Goal: Task Accomplishment & Management: Manage account settings

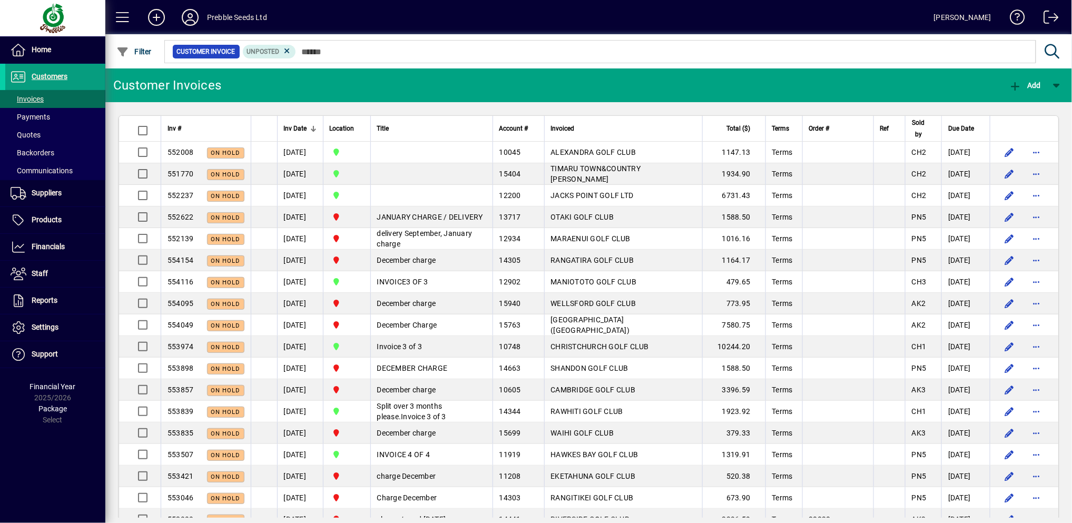
click at [212, 131] on div "Inv #" at bounding box center [206, 129] width 77 height 12
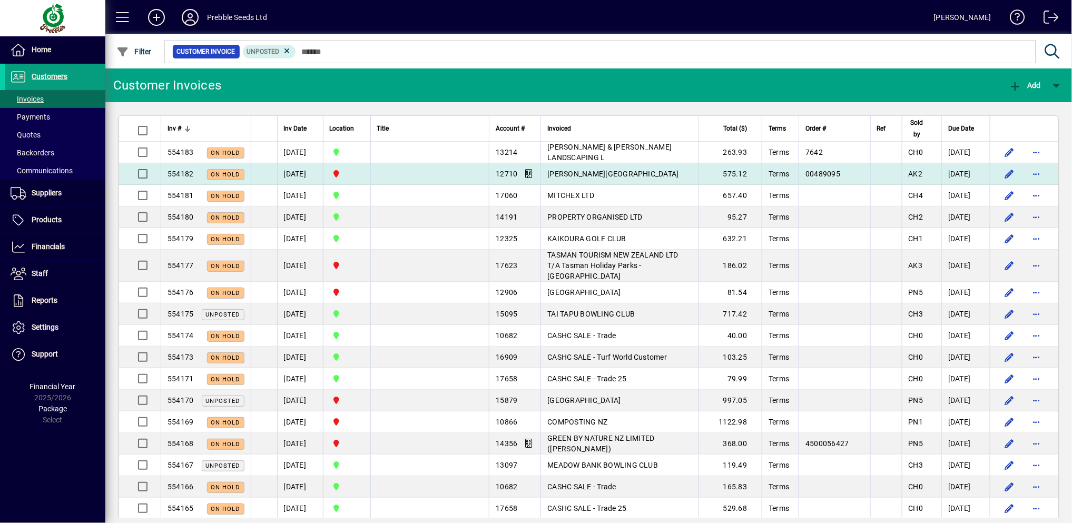
click at [613, 165] on td "[PERSON_NAME][GEOGRAPHIC_DATA]" at bounding box center [620, 174] width 158 height 22
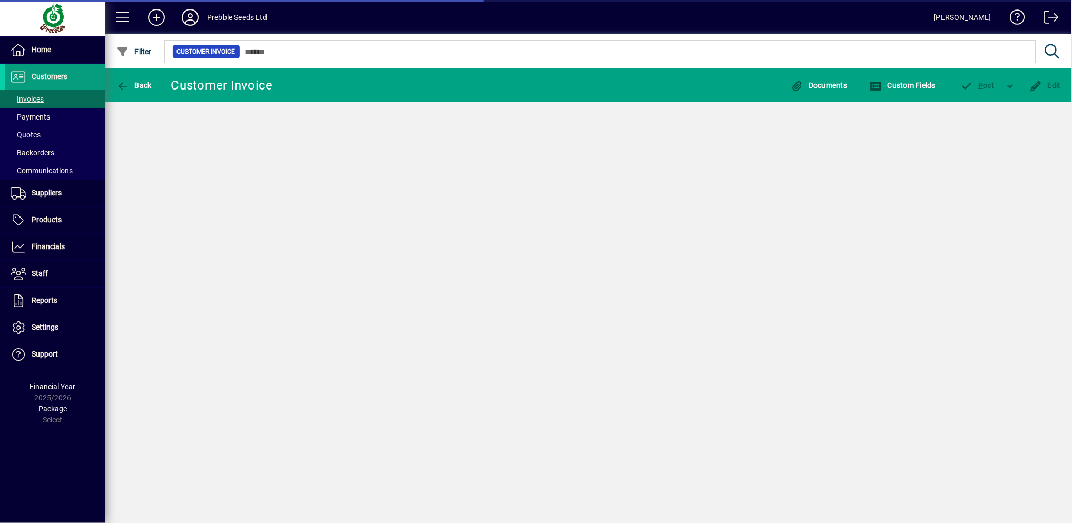
click at [614, 155] on div "Back Customer Invoice Documents Custom Fields P ost Edit" at bounding box center [588, 296] width 967 height 455
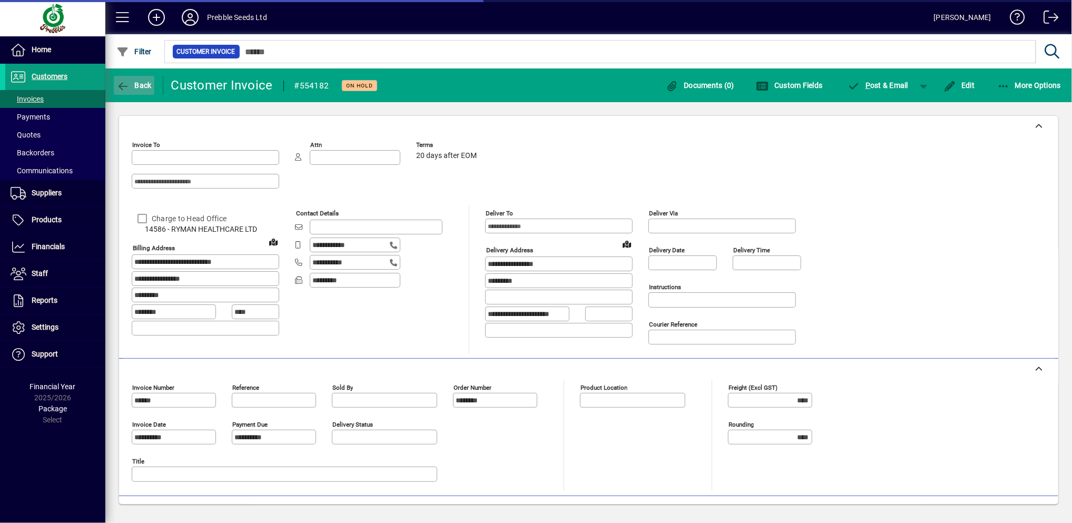
click at [139, 74] on span "button" at bounding box center [134, 85] width 41 height 25
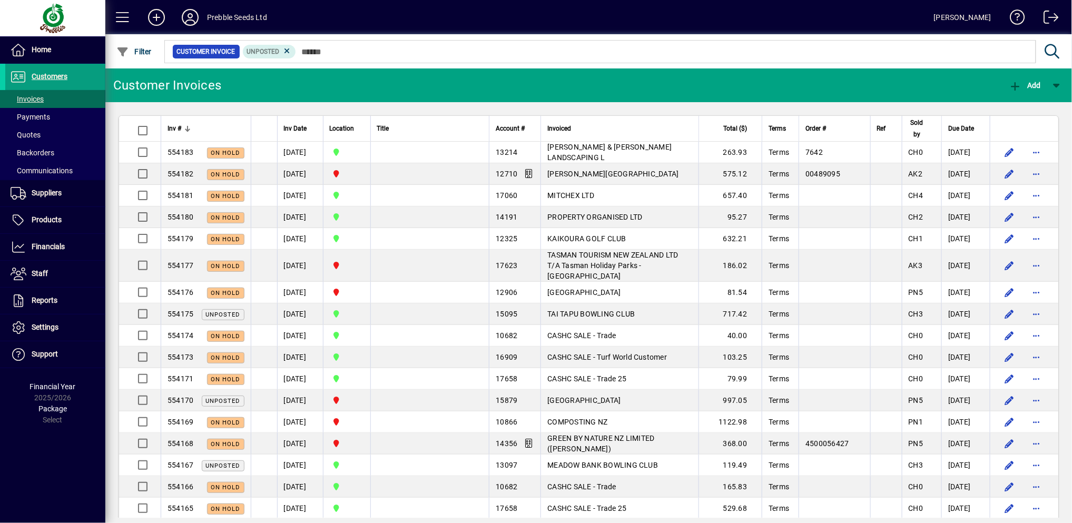
click at [178, 127] on span "Inv #" at bounding box center [175, 129] width 14 height 12
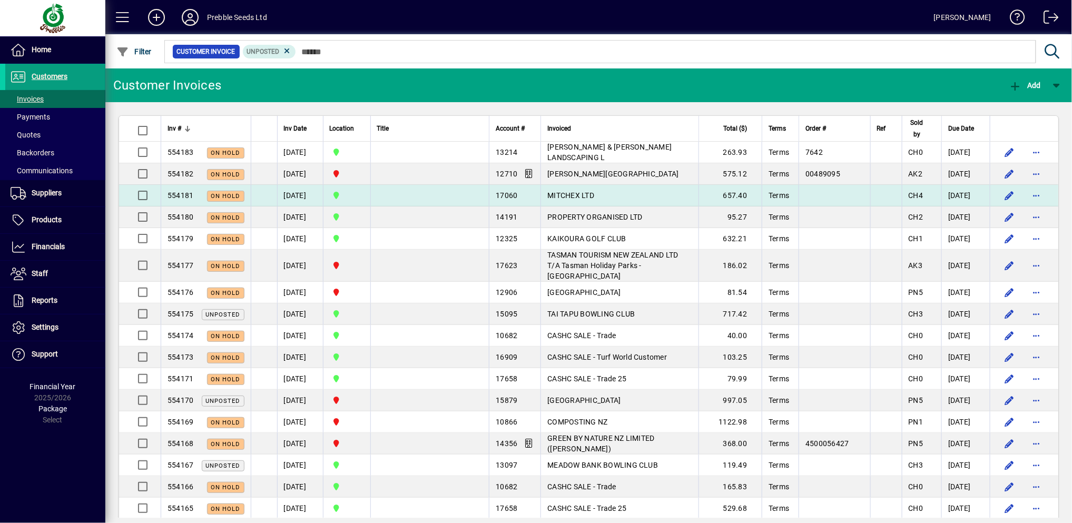
click at [592, 196] on span "MITCHEX LTD" at bounding box center [571, 195] width 47 height 8
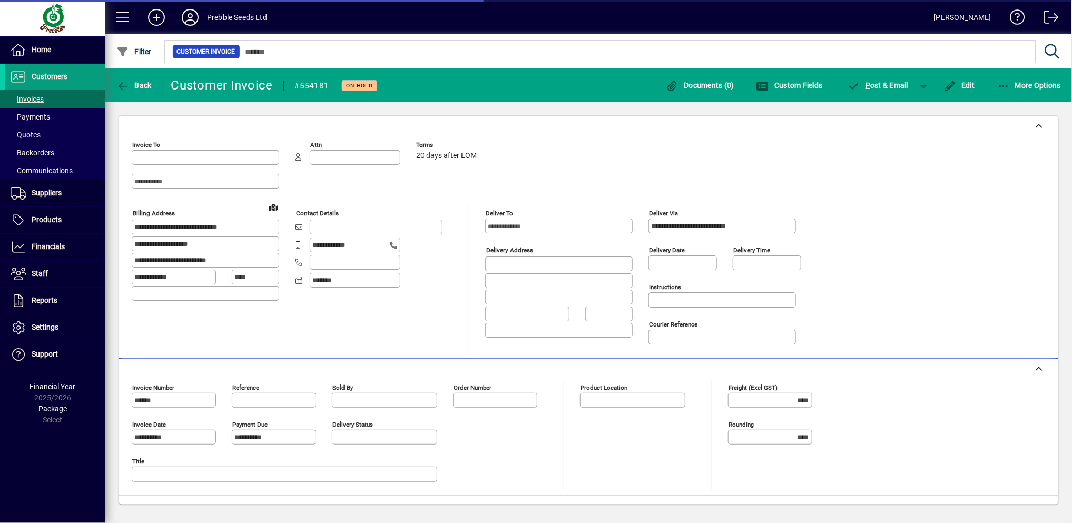
type input "**********"
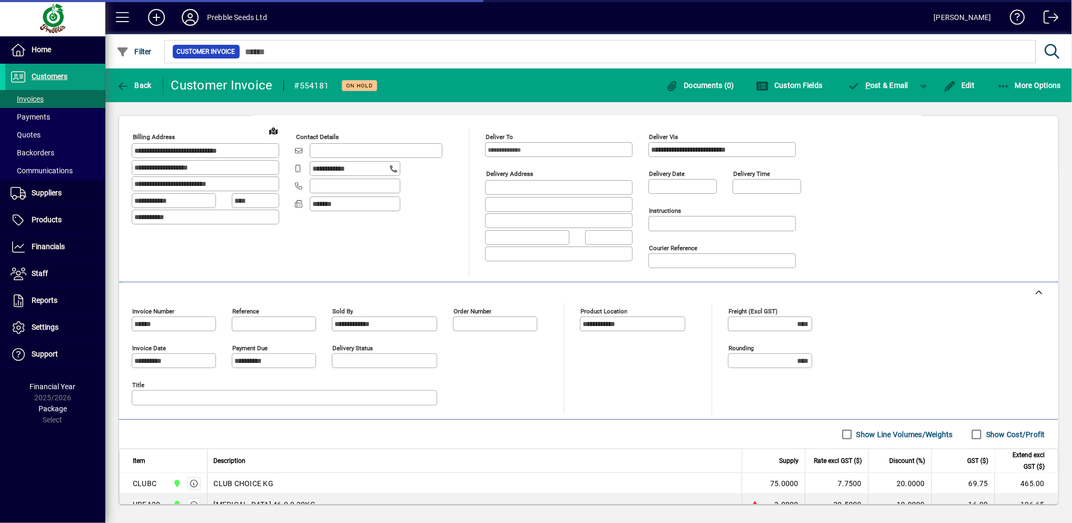
scroll to position [151, 0]
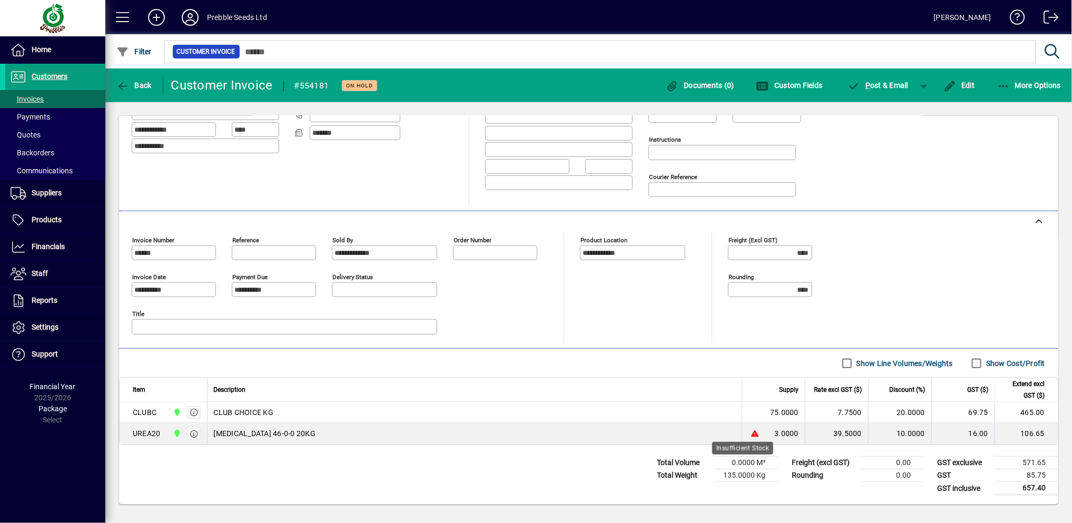
click at [751, 434] on icon at bounding box center [751, 433] width 0 height 7
click at [195, 437] on icon "button" at bounding box center [193, 434] width 9 height 7
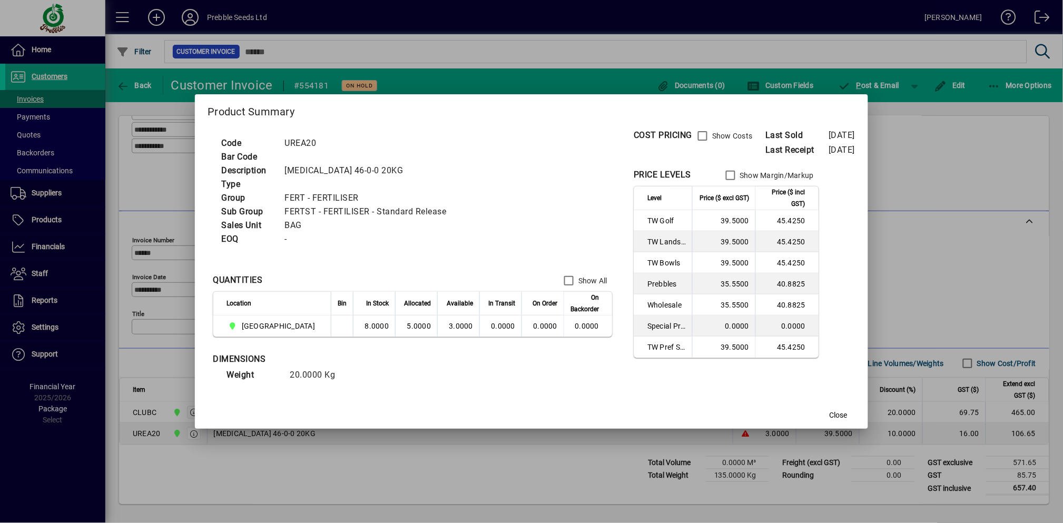
click at [386, 476] on div at bounding box center [531, 261] width 1063 height 523
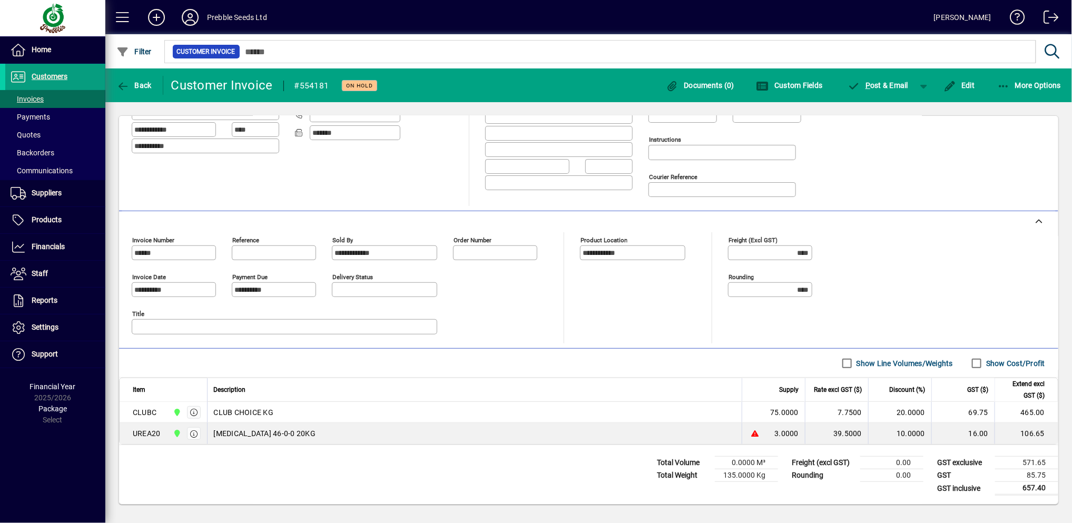
click at [390, 457] on div "Total Volume 0.0000 M³ Total Weight 135.0000 Kg Freight (excl GST) 0.00 Roundin…" at bounding box center [589, 474] width 940 height 59
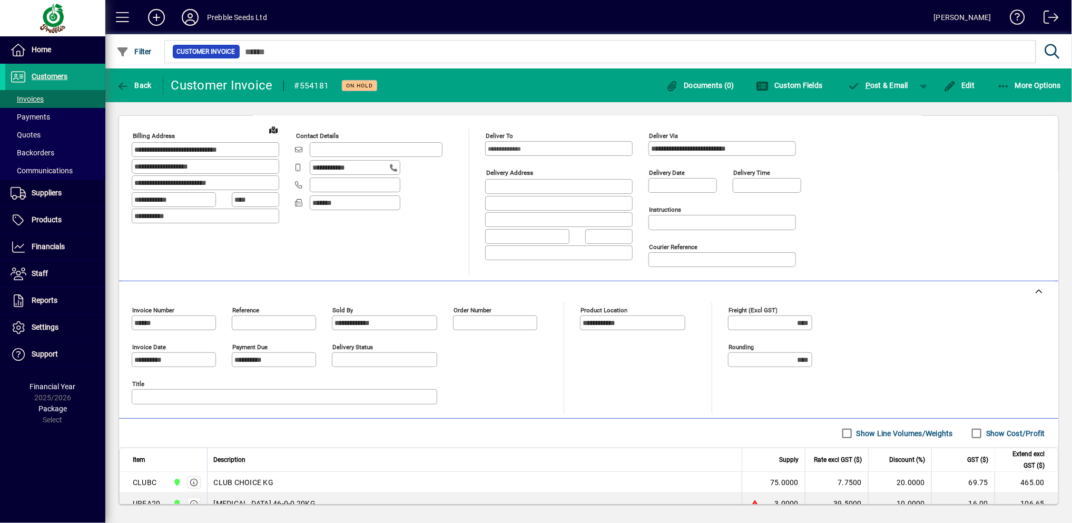
scroll to position [0, 0]
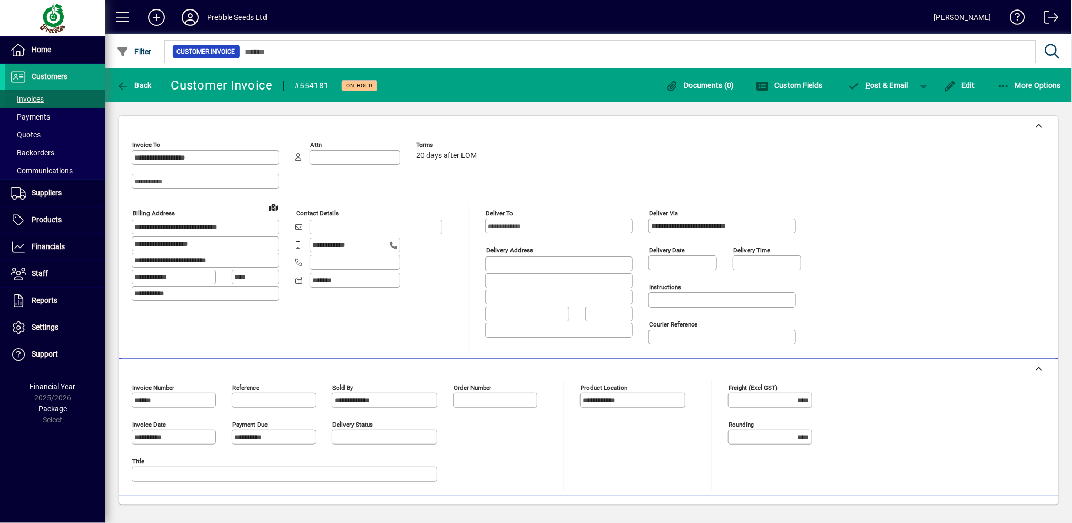
click at [37, 95] on span "Invoices" at bounding box center [27, 99] width 33 height 8
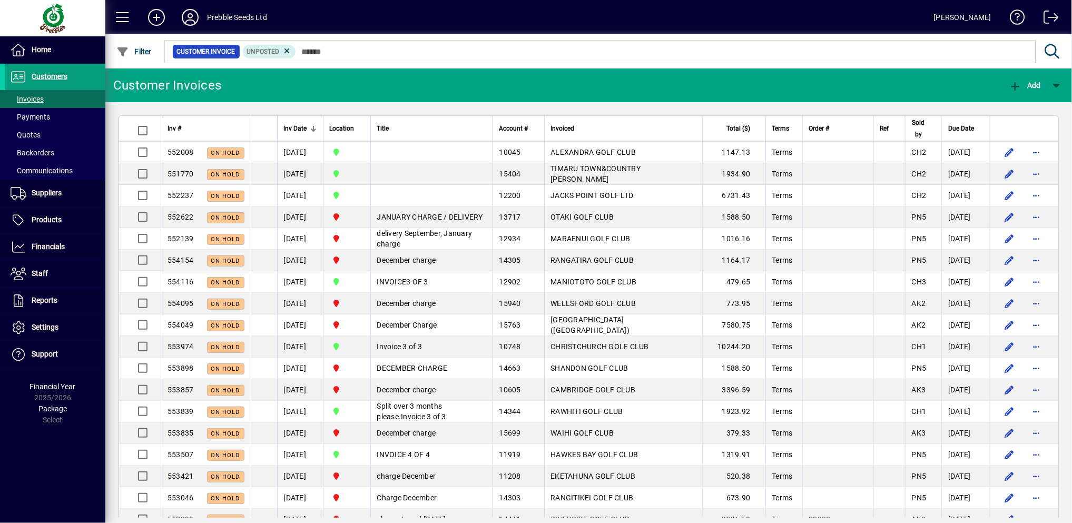
click at [223, 130] on div "Inv #" at bounding box center [206, 129] width 77 height 12
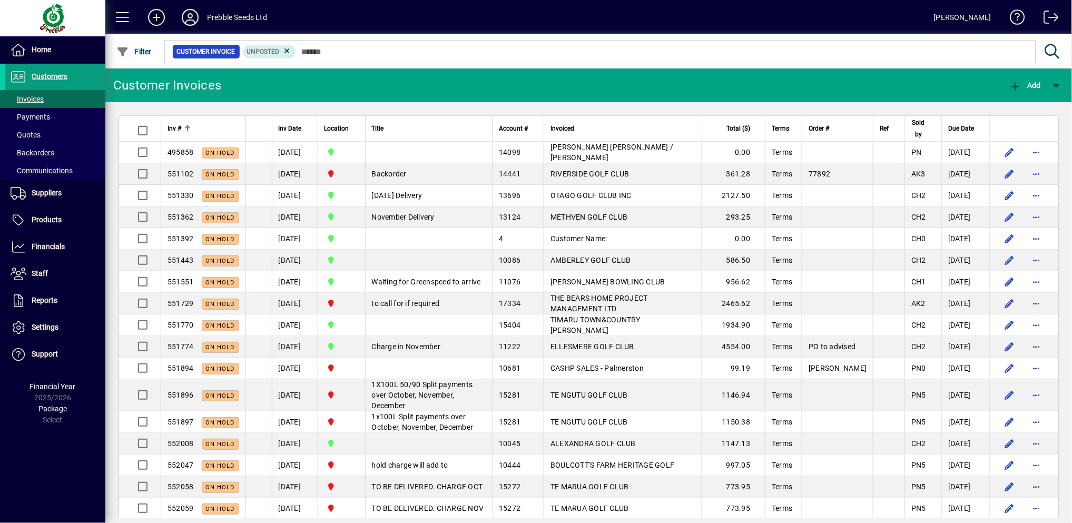
click at [223, 130] on div "Inv #" at bounding box center [204, 129] width 72 height 12
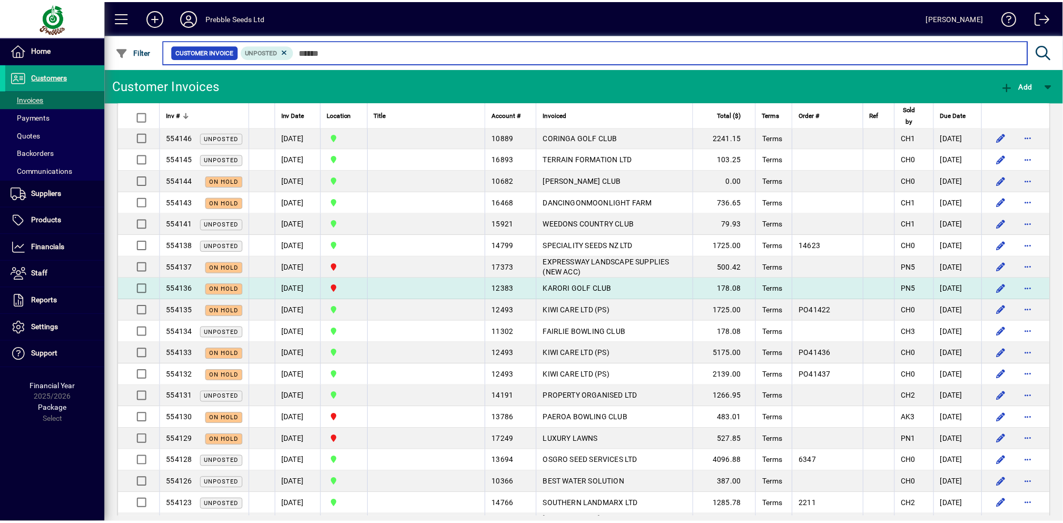
scroll to position [819, 0]
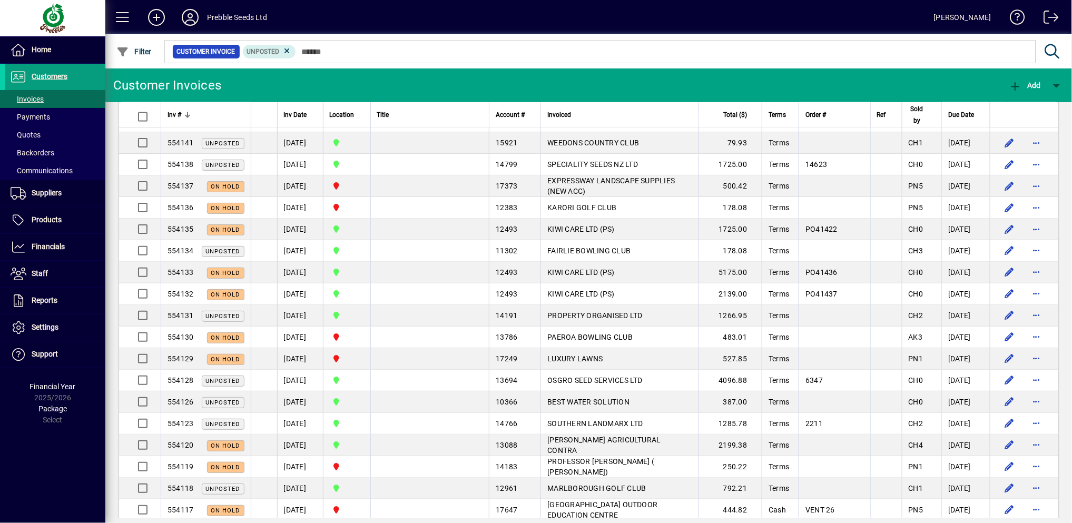
click at [188, 17] on icon at bounding box center [190, 17] width 21 height 17
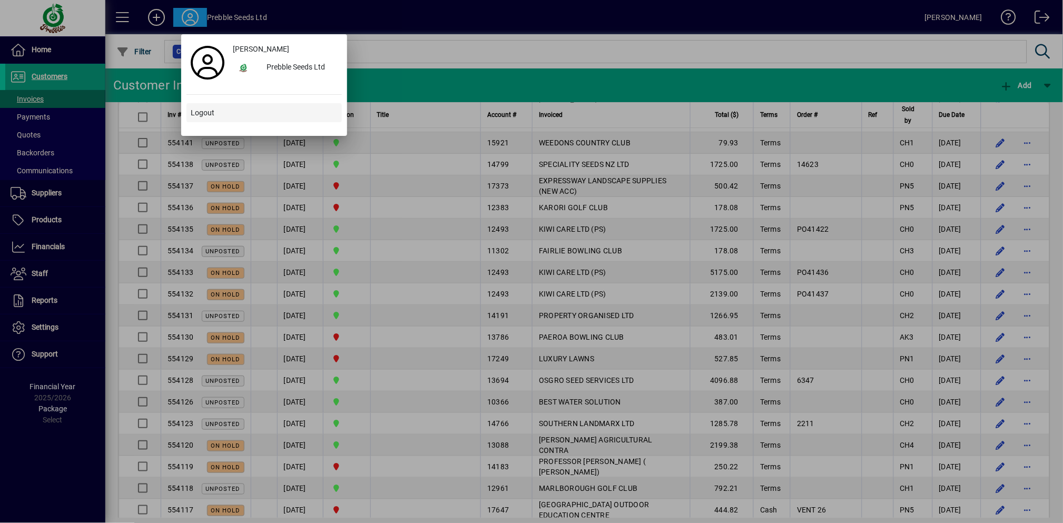
click at [212, 123] on span at bounding box center [264, 112] width 155 height 25
